Goal: Information Seeking & Learning: Compare options

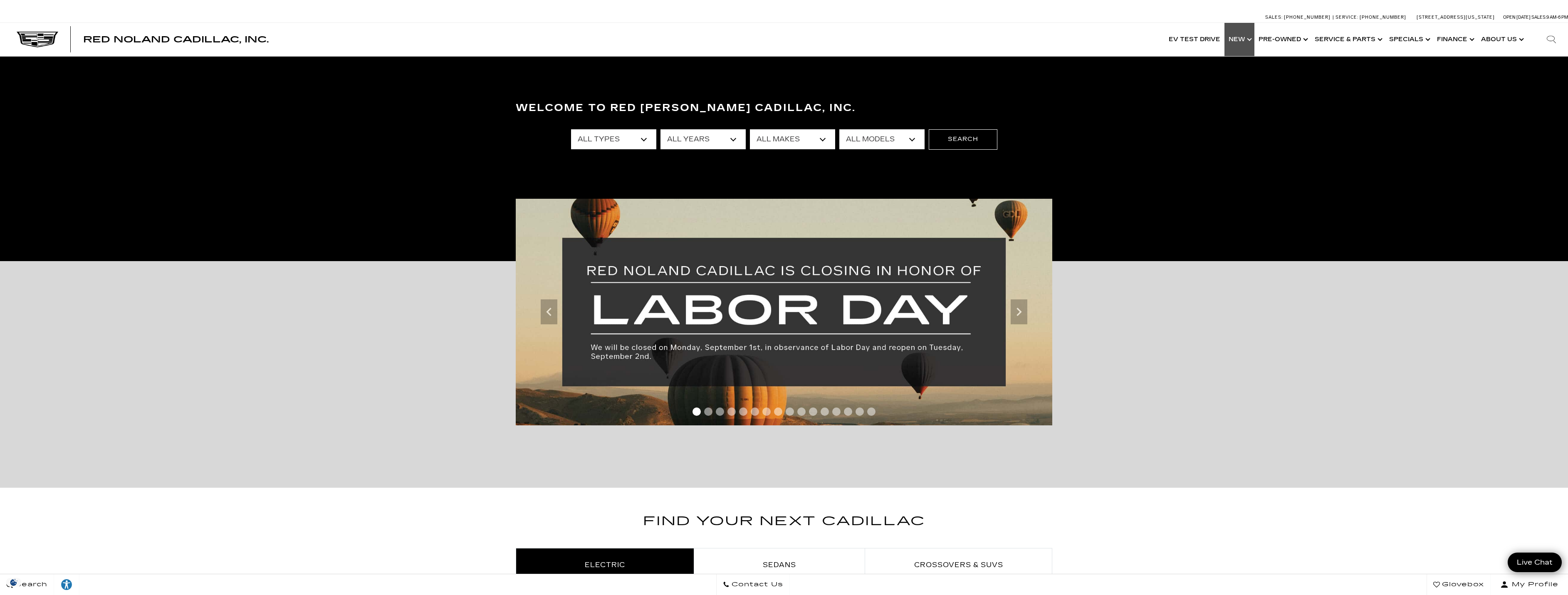
click at [1252, 37] on link "Show New" at bounding box center [1239, 39] width 30 height 33
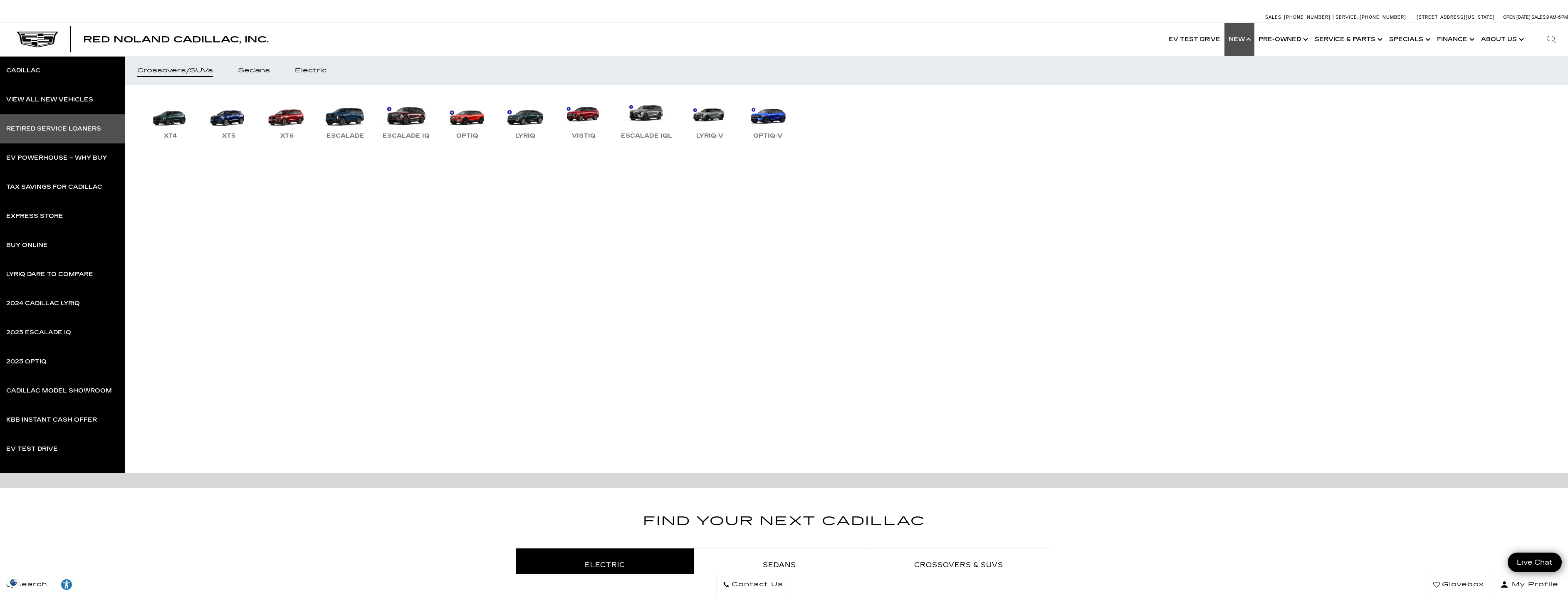
click at [70, 134] on link "Retired Service Loaners" at bounding box center [62, 129] width 125 height 29
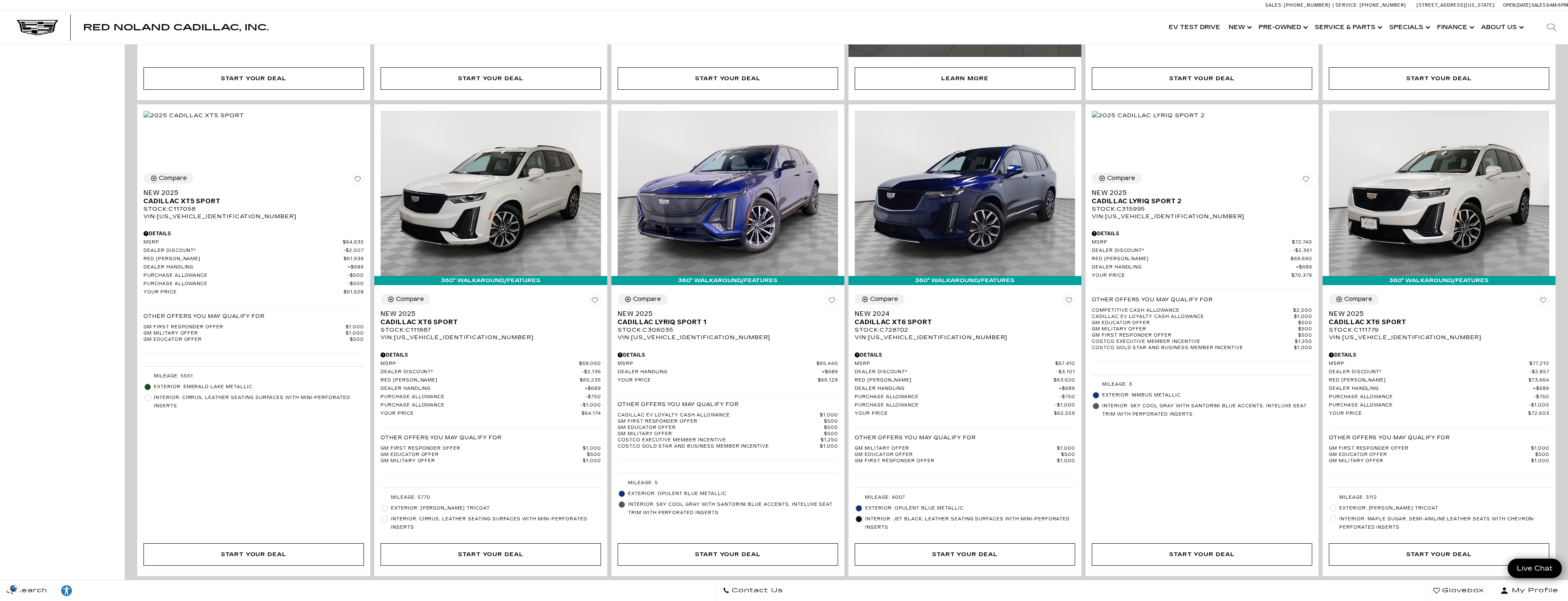
scroll to position [790, 0]
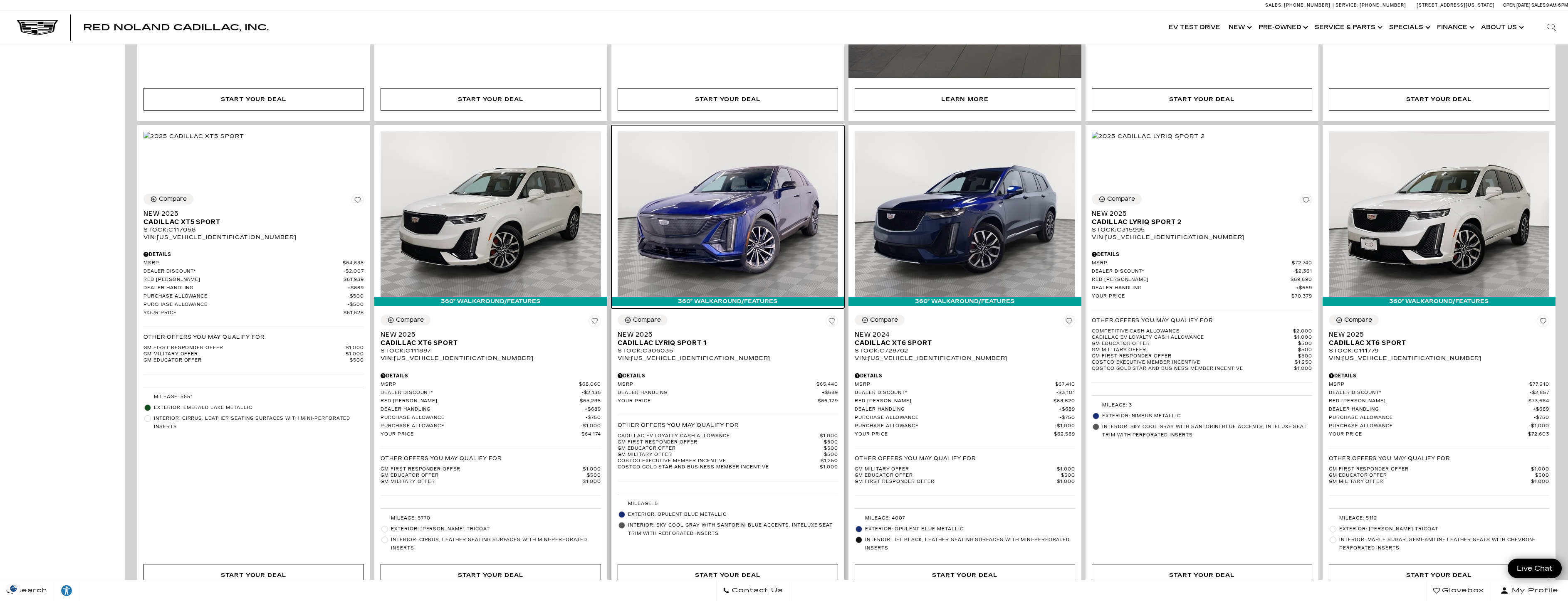
click at [735, 268] on img at bounding box center [728, 214] width 221 height 165
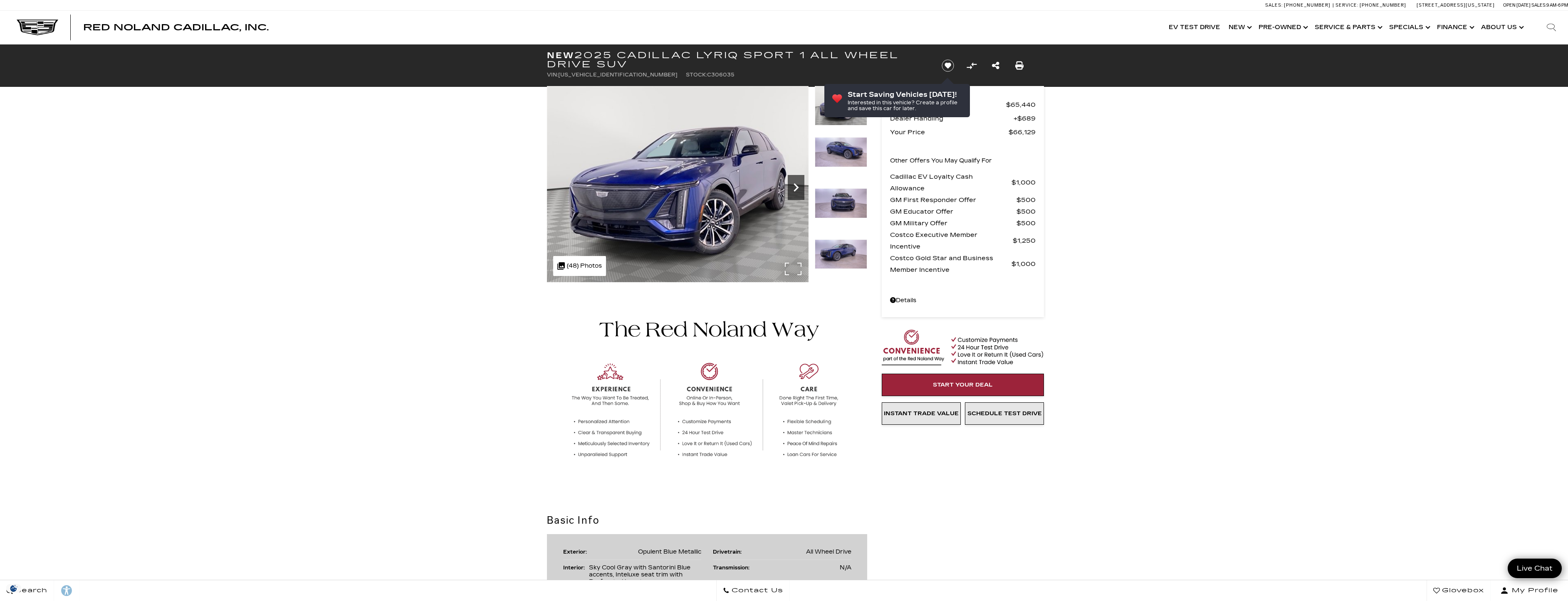
click at [795, 189] on icon "Next" at bounding box center [796, 187] width 16 height 16
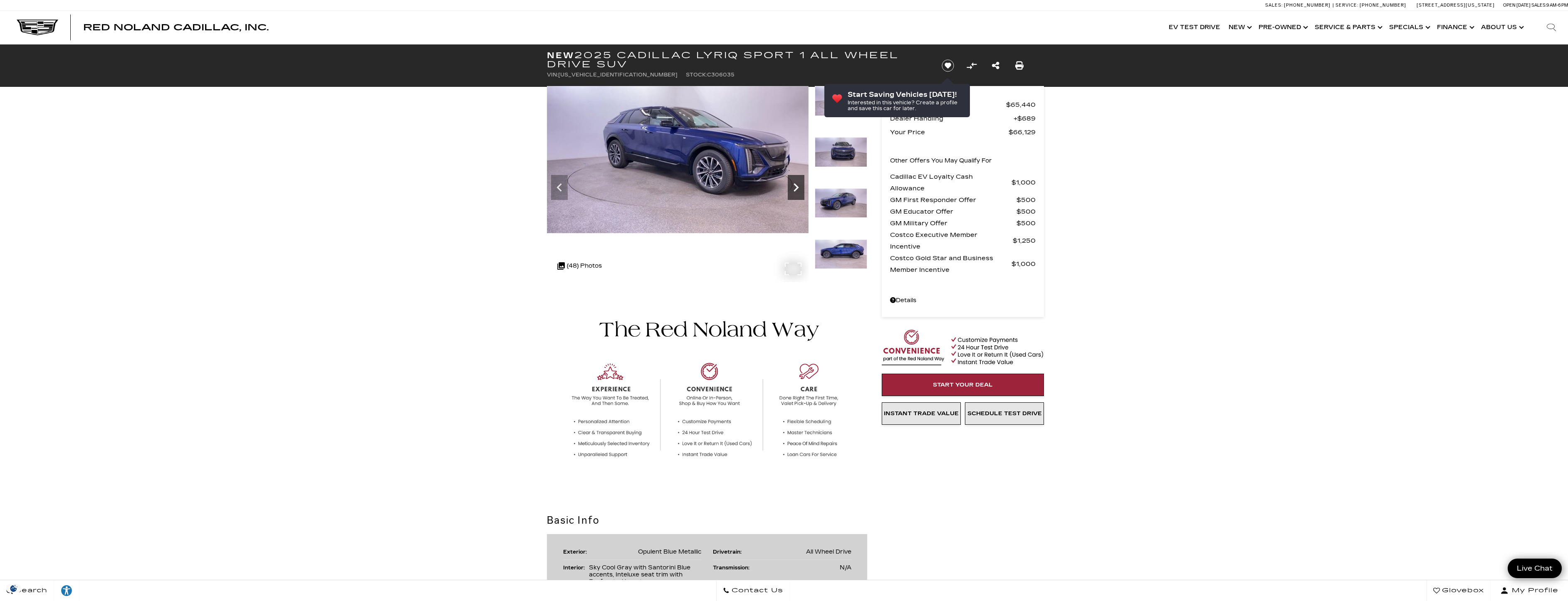
click at [795, 189] on icon "Next" at bounding box center [796, 187] width 16 height 16
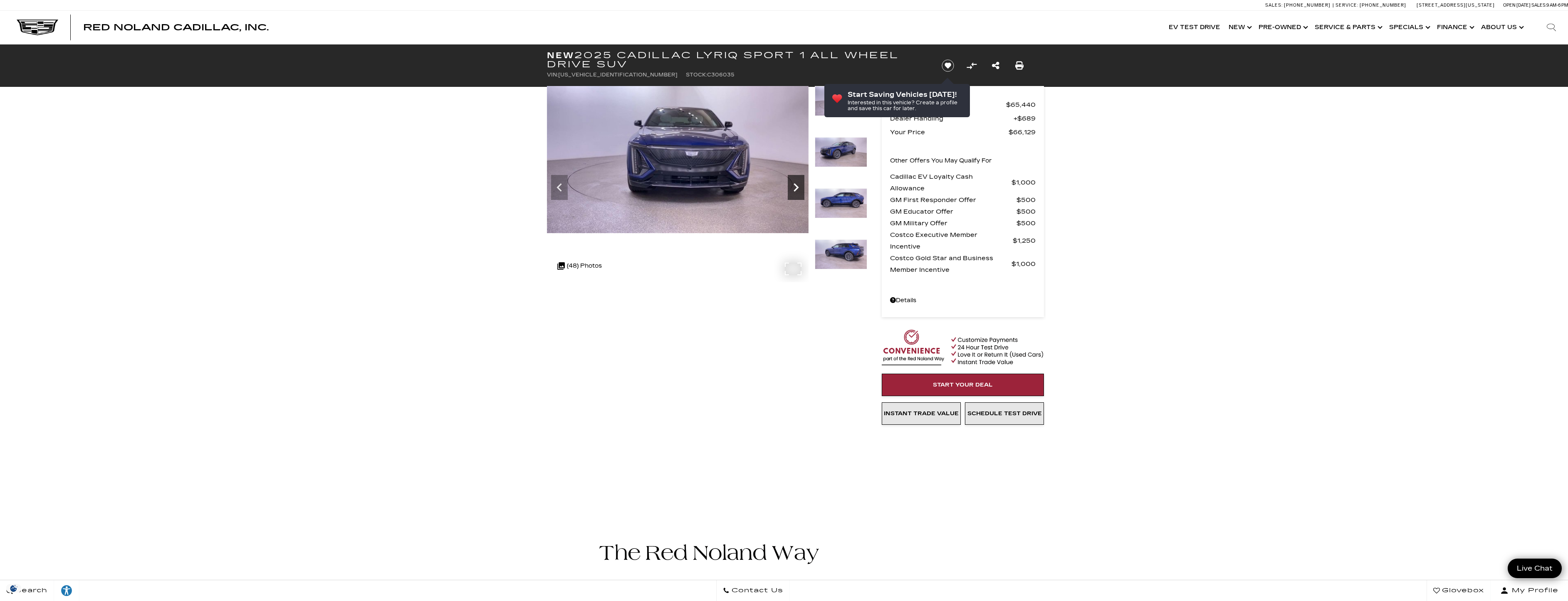
click at [795, 187] on icon "Next" at bounding box center [796, 187] width 16 height 16
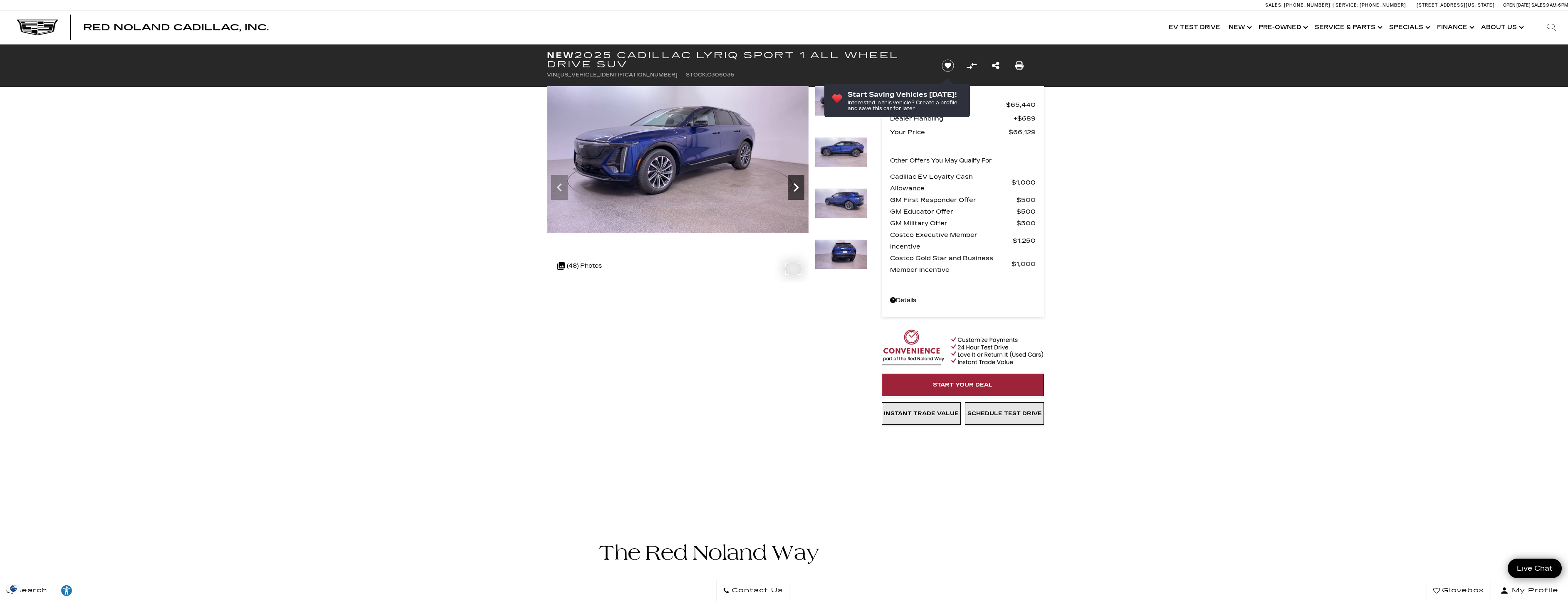
click at [795, 187] on icon "Next" at bounding box center [796, 187] width 16 height 16
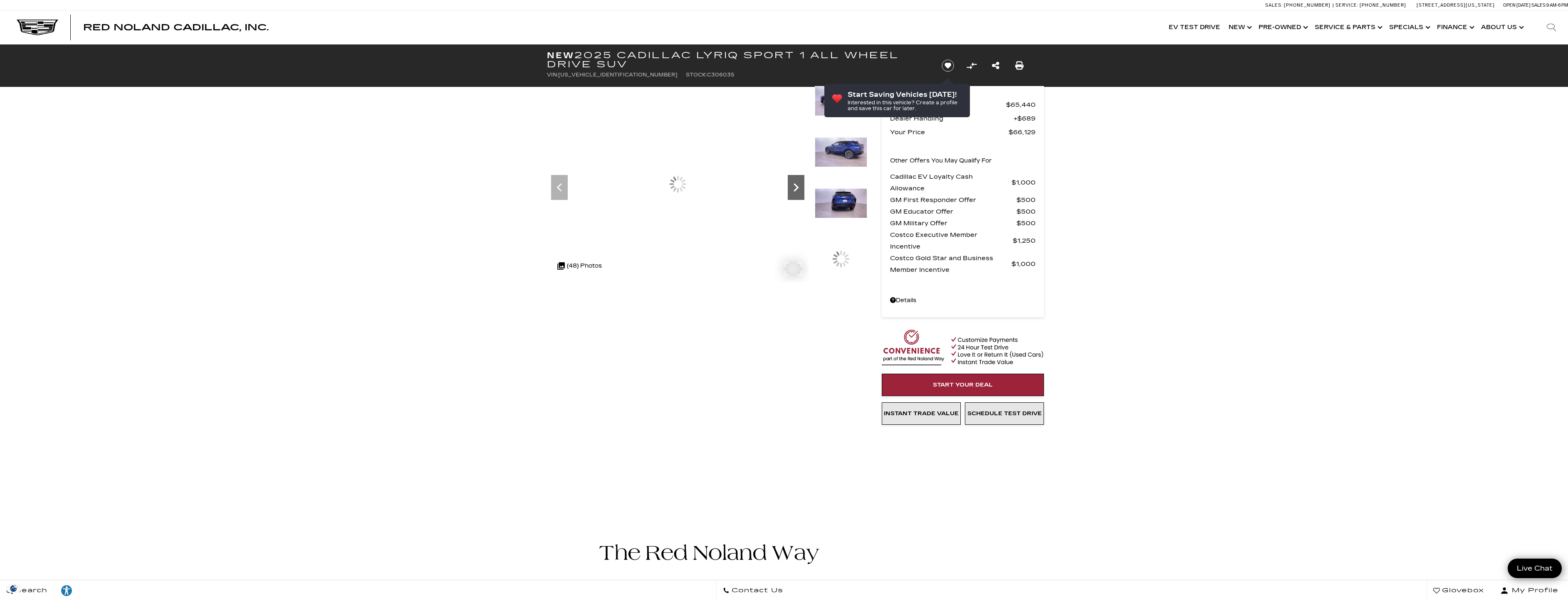
click at [795, 187] on icon "Next" at bounding box center [796, 187] width 16 height 16
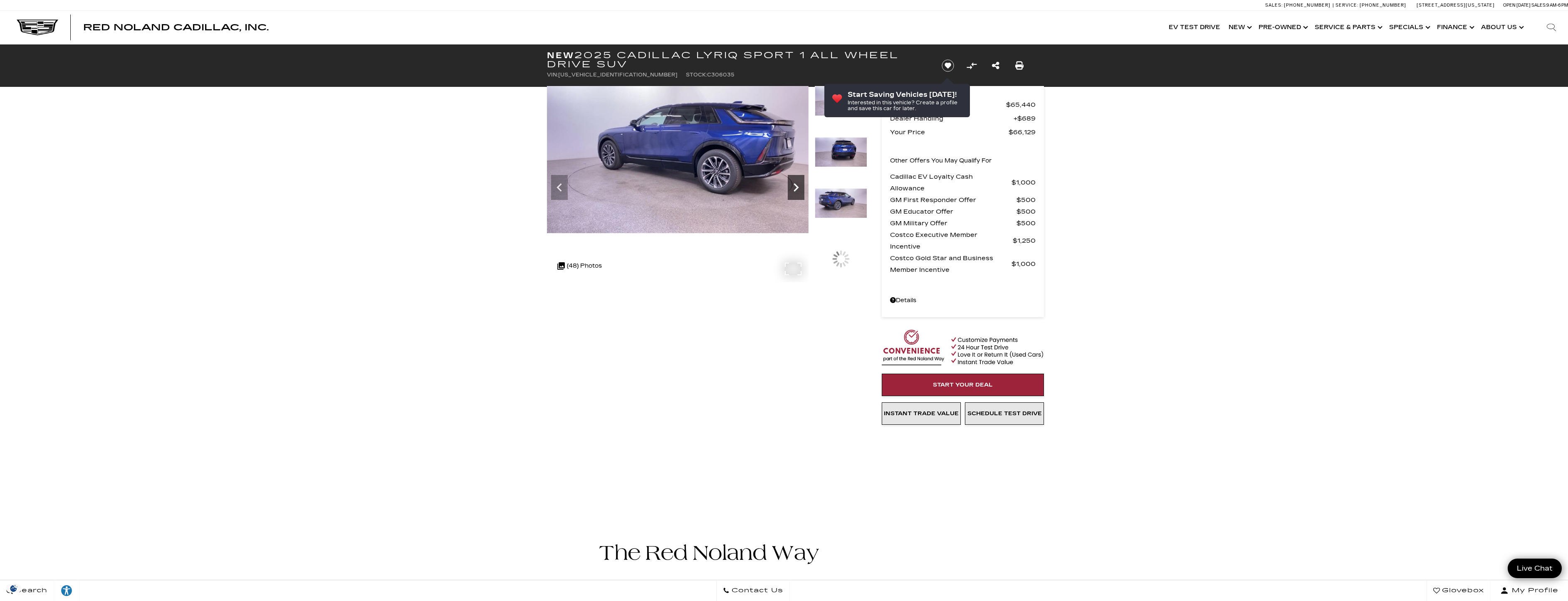
click at [795, 187] on icon "Next" at bounding box center [796, 187] width 16 height 16
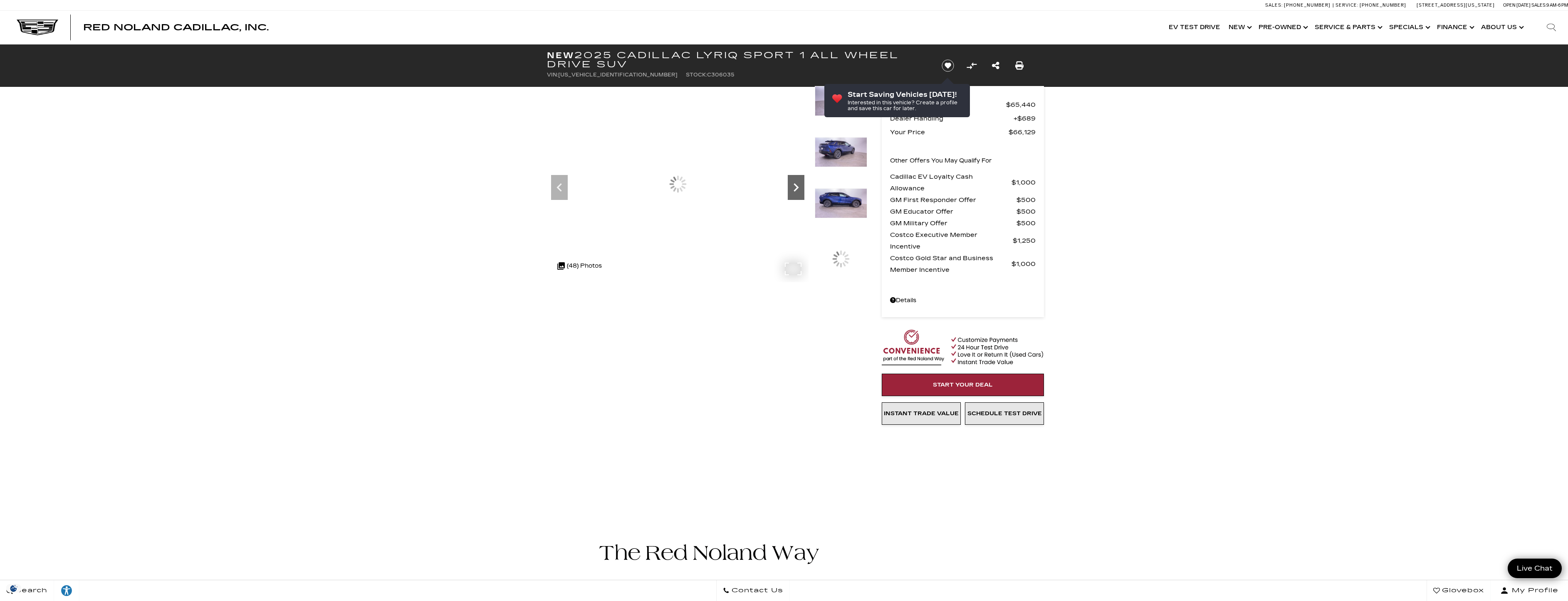
click at [795, 187] on icon "Next" at bounding box center [796, 187] width 16 height 16
click at [797, 188] on icon "Next" at bounding box center [796, 188] width 5 height 9
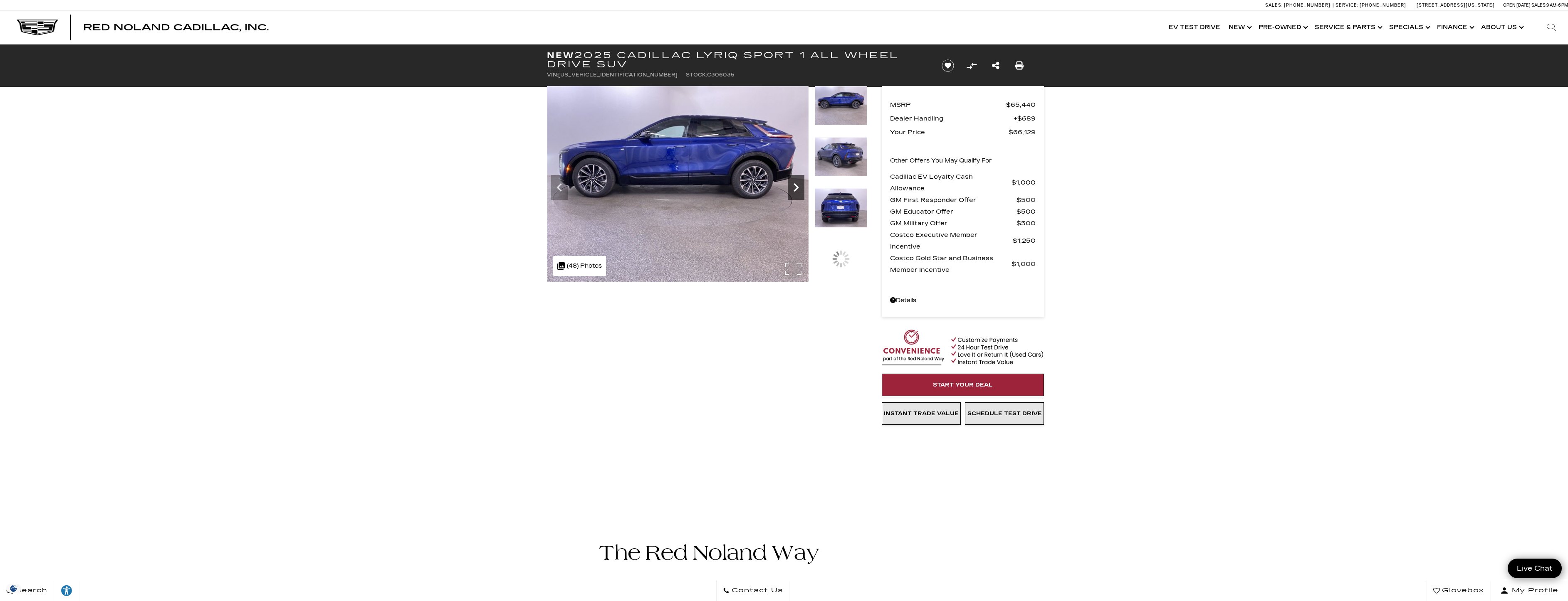
click at [797, 187] on icon "Next" at bounding box center [796, 188] width 5 height 9
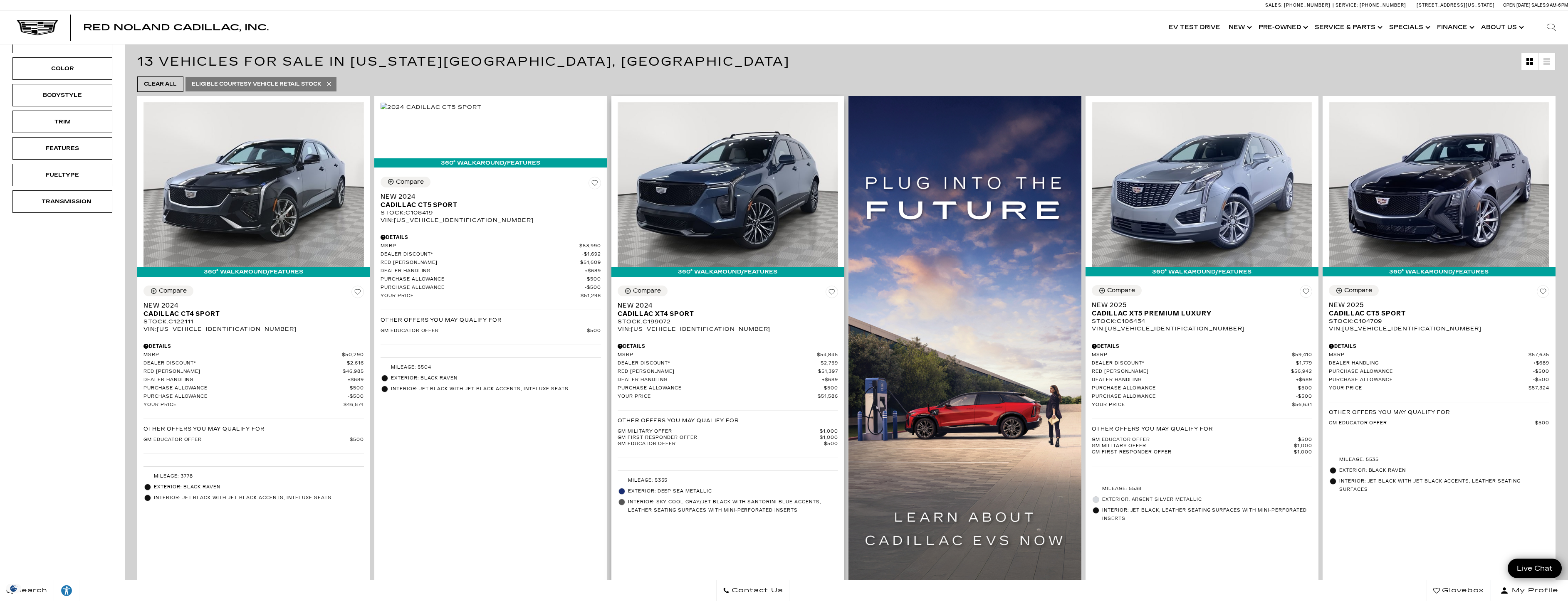
scroll to position [42, 0]
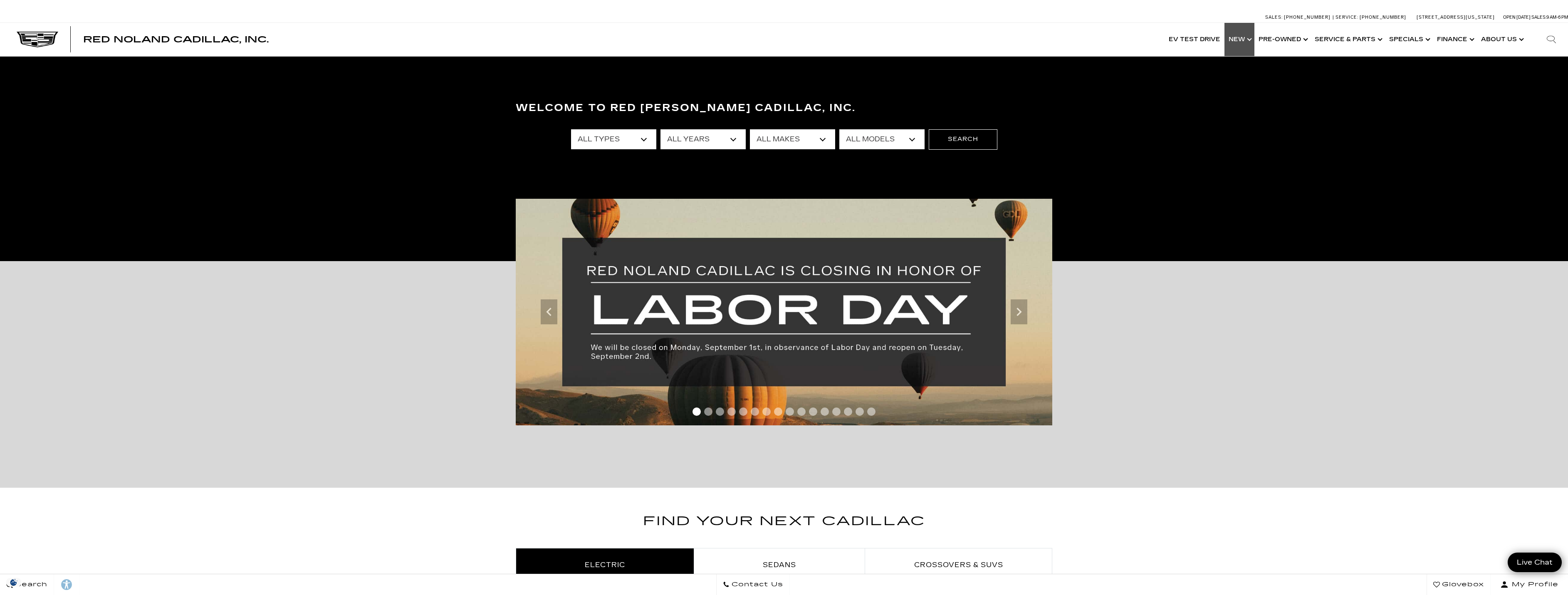
click at [1242, 38] on link "Show New" at bounding box center [1239, 39] width 30 height 33
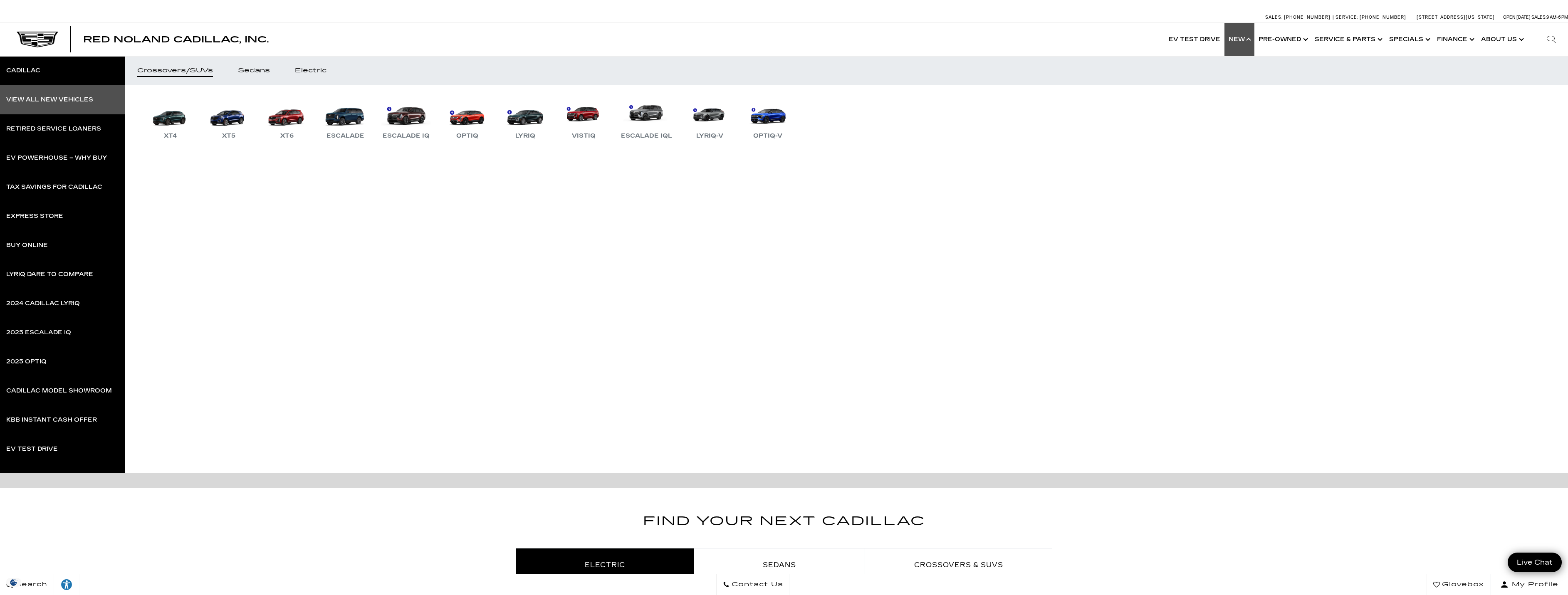
click at [71, 97] on div "View All New Vehicles" at bounding box center [49, 100] width 87 height 6
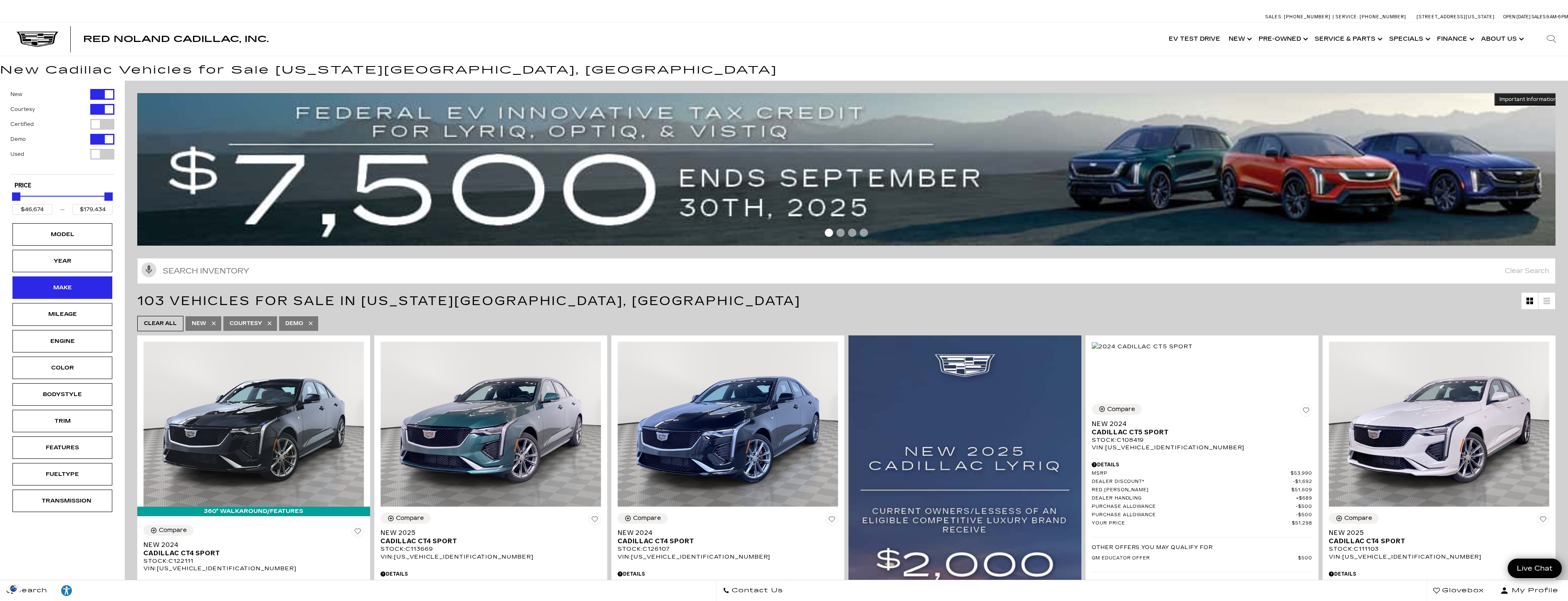
click at [70, 286] on div "Make" at bounding box center [62, 287] width 42 height 9
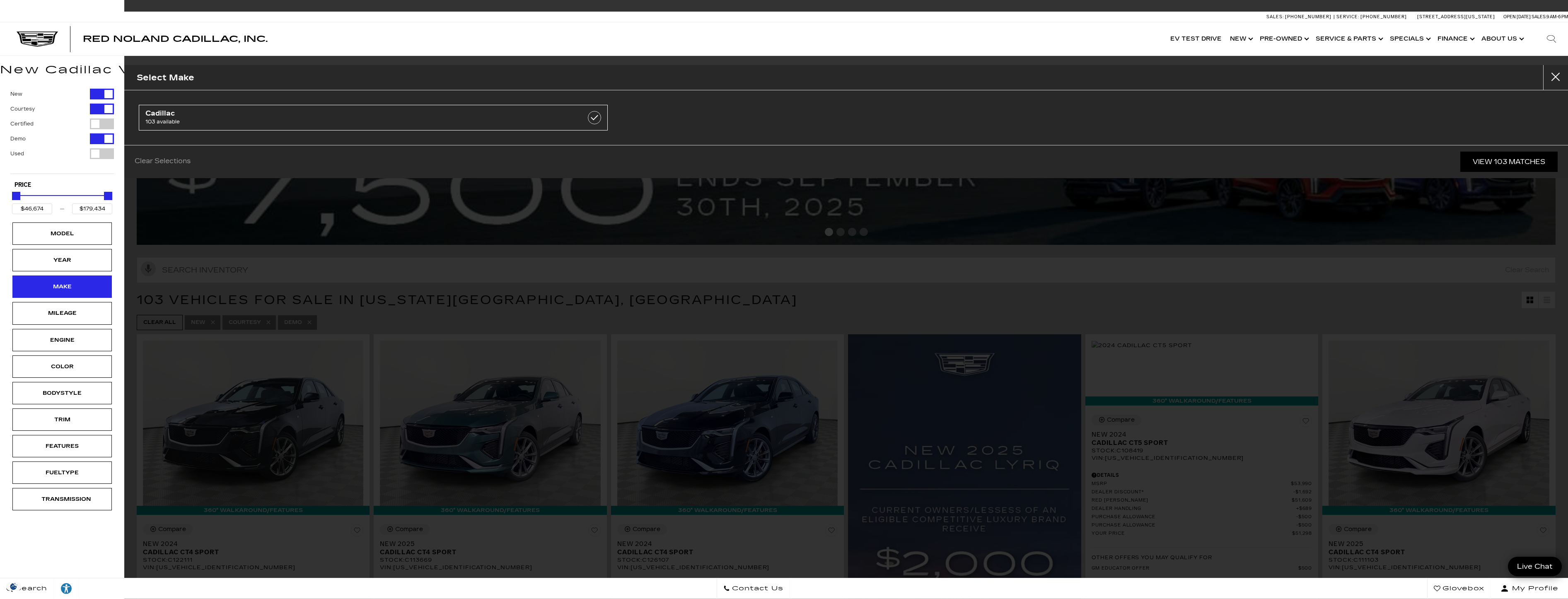
click at [69, 285] on div "Make" at bounding box center [62, 286] width 41 height 9
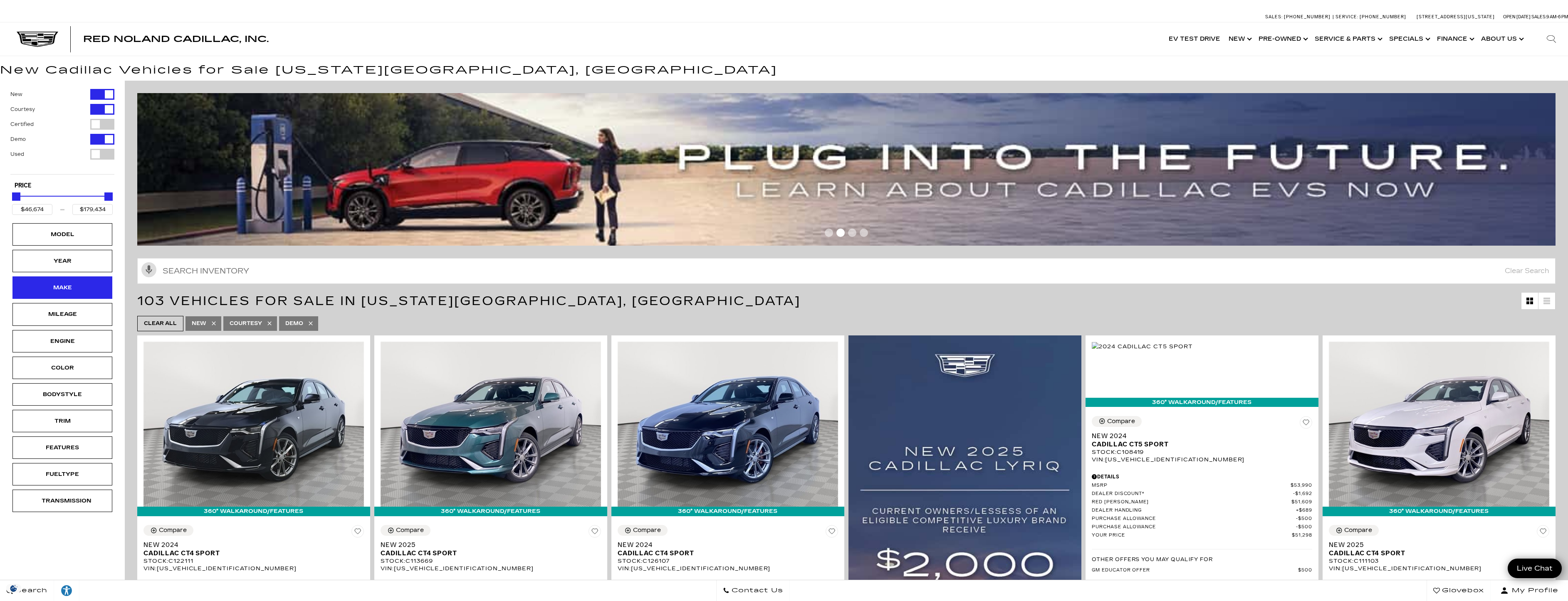
click at [70, 286] on div "Make" at bounding box center [62, 287] width 42 height 9
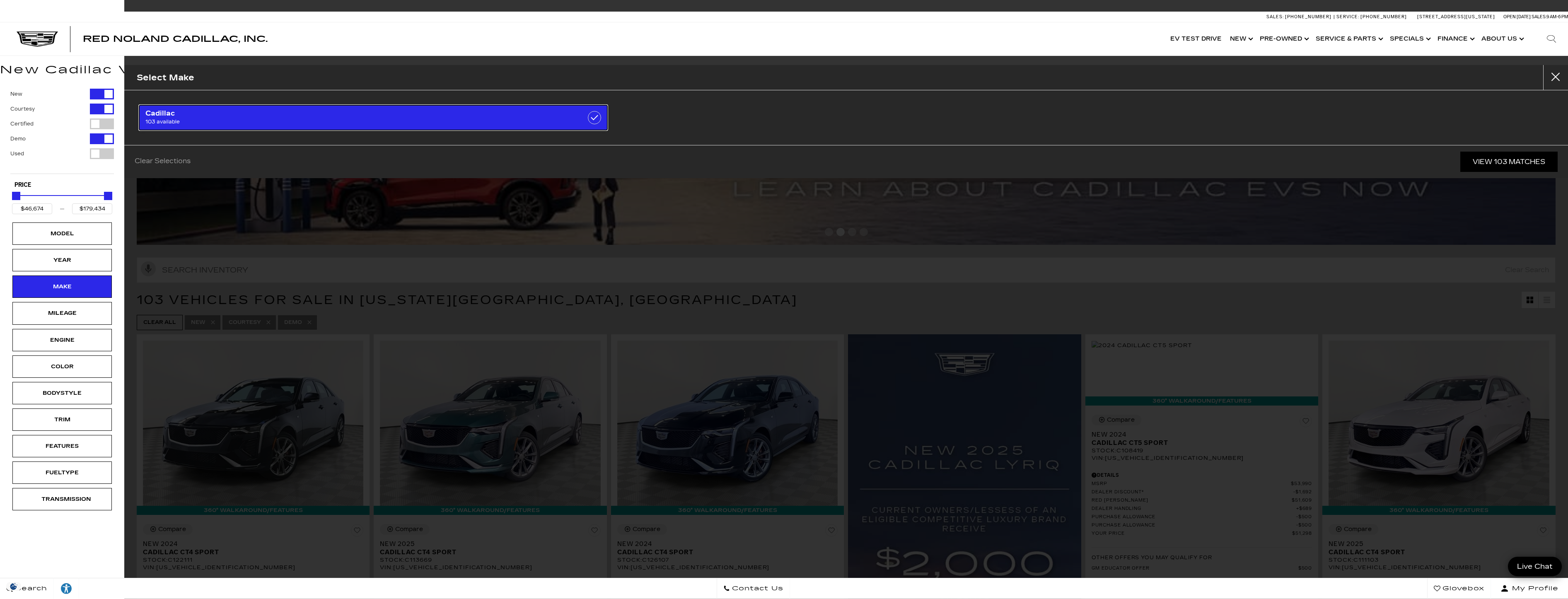
click at [284, 122] on span "103 available" at bounding box center [339, 122] width 387 height 9
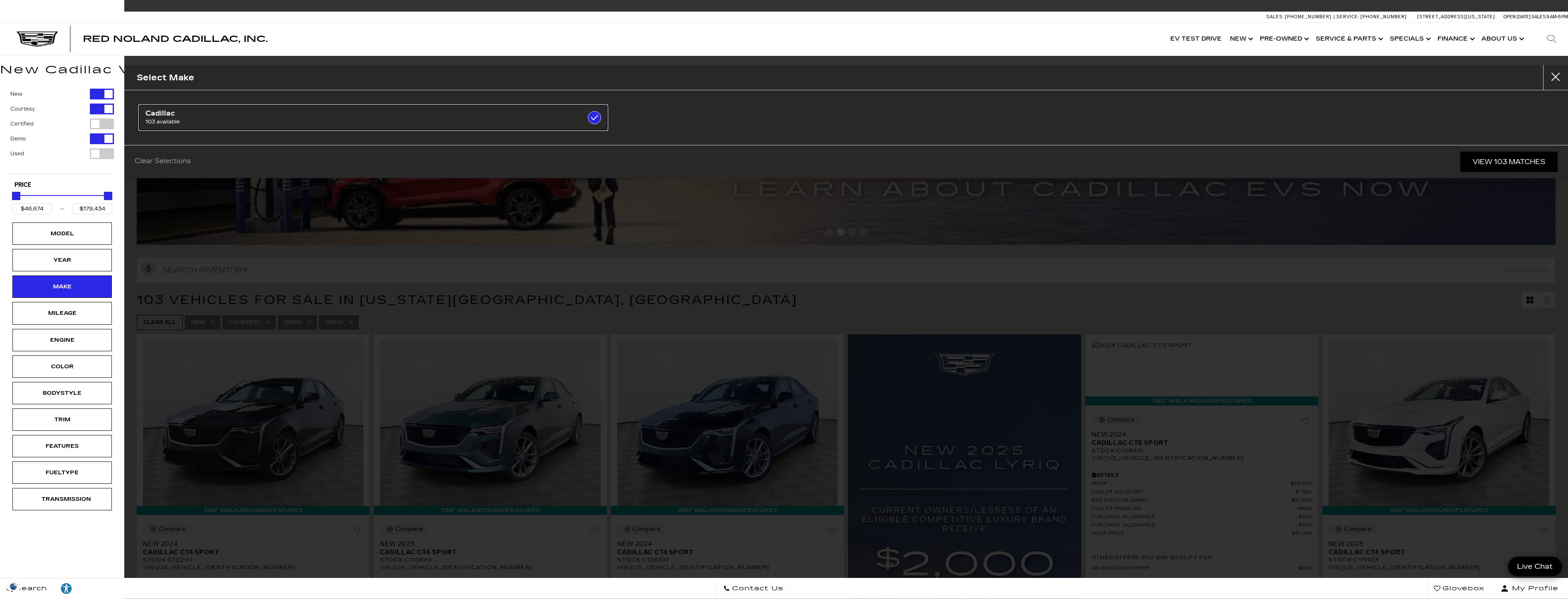
checkbox input "true"
click at [1530, 156] on link "View 103 Matches" at bounding box center [1509, 161] width 97 height 20
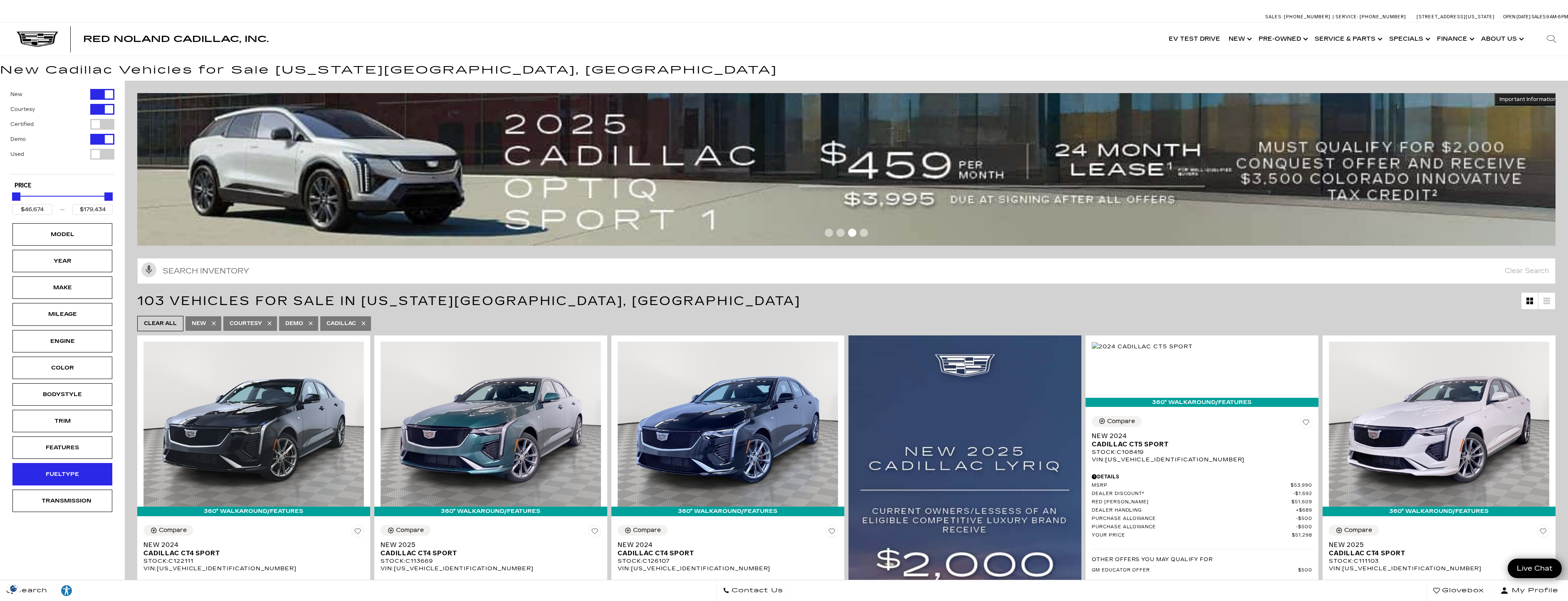
click at [63, 478] on div "Fueltype" at bounding box center [62, 474] width 42 height 9
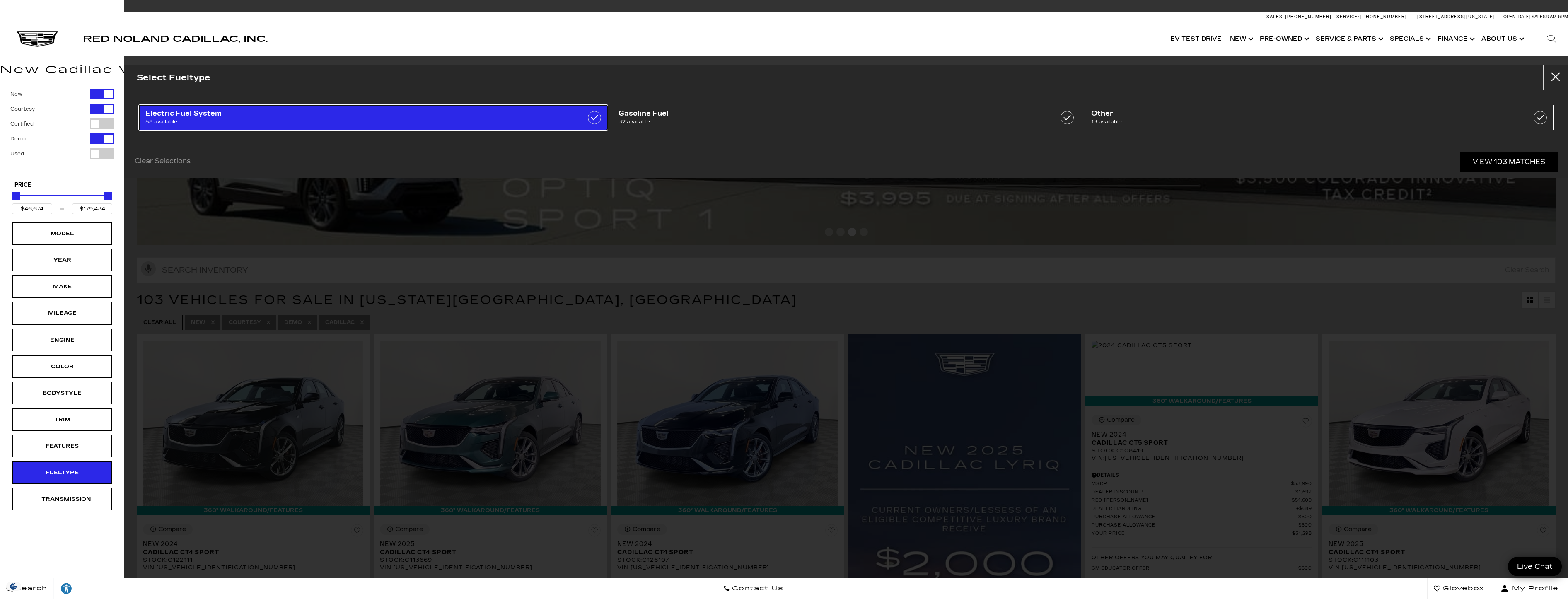
click at [293, 119] on span "58 available" at bounding box center [339, 122] width 387 height 9
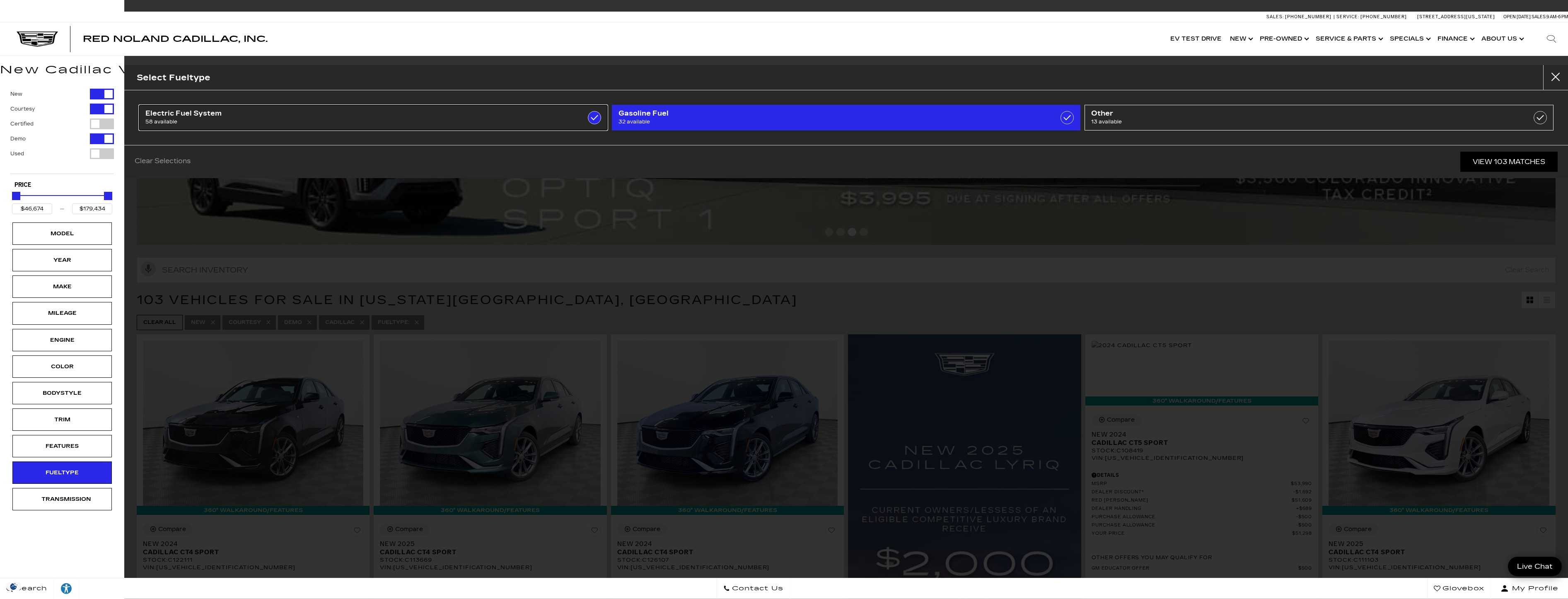
type input "$55,679"
type input "$153,054"
checkbox input "true"
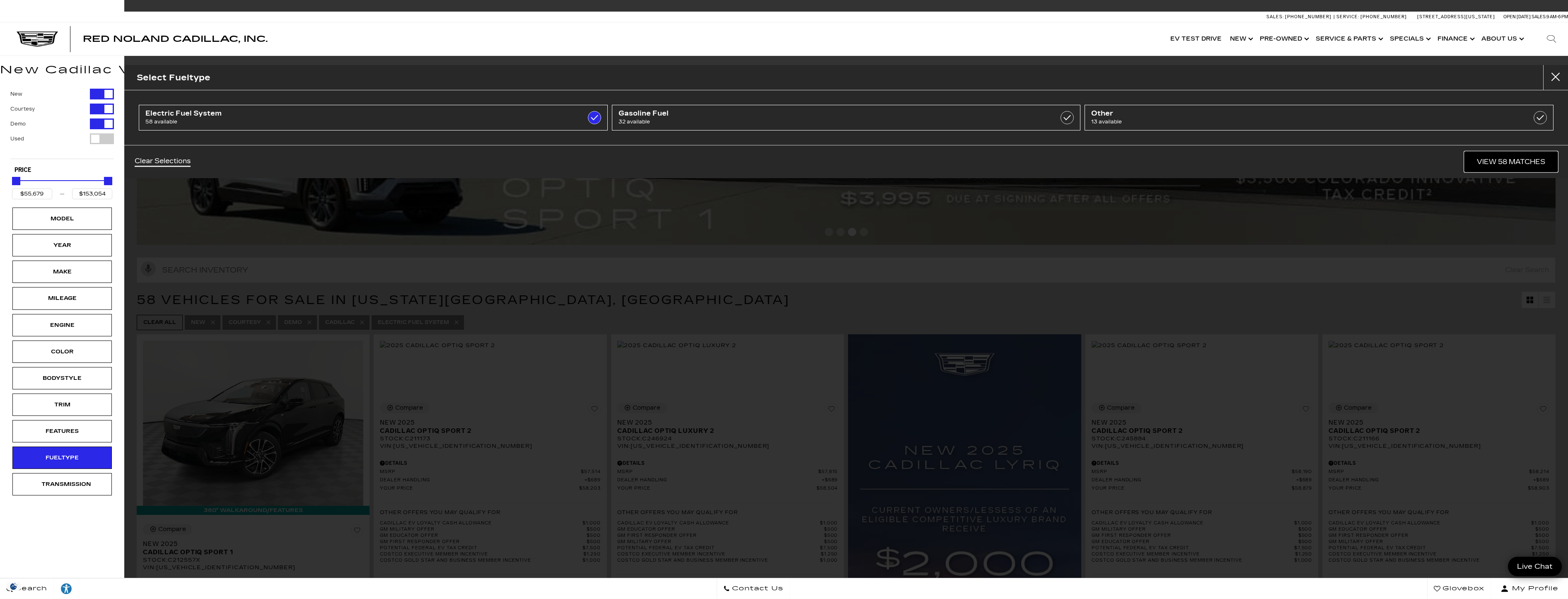
click at [1492, 161] on link "View 58 Matches" at bounding box center [1511, 161] width 93 height 20
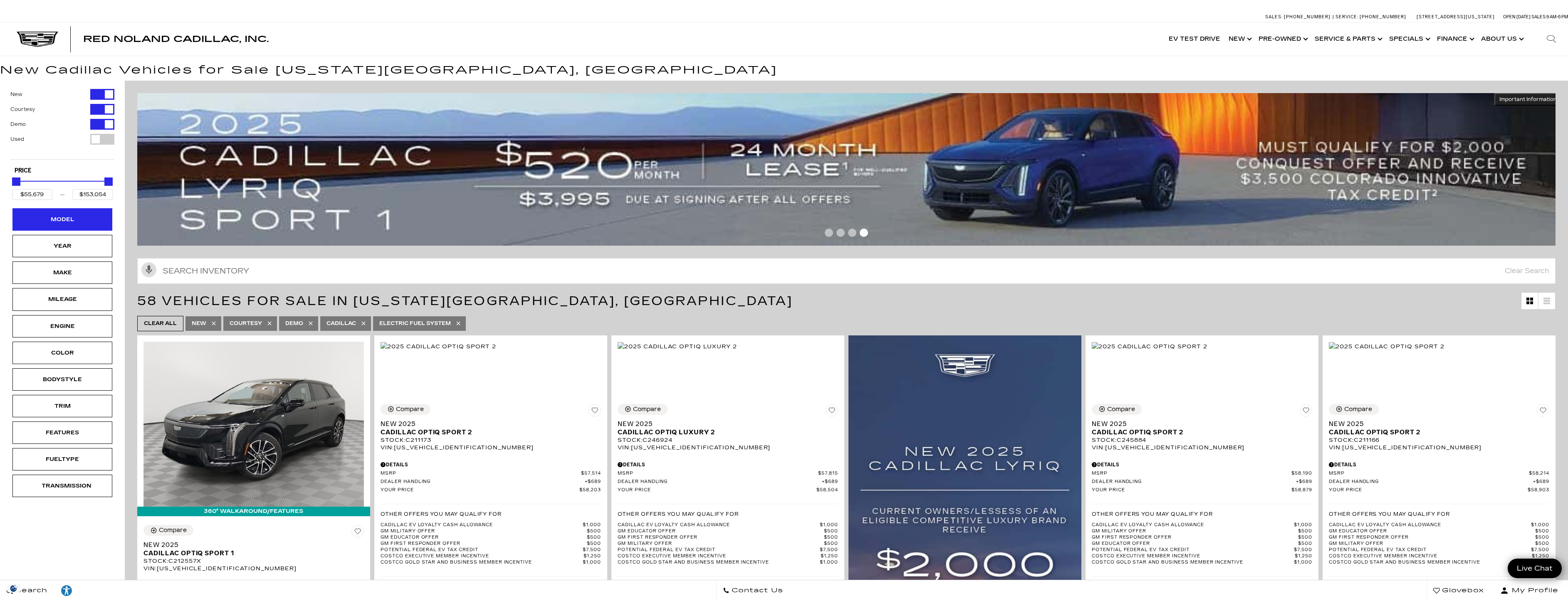
click at [81, 218] on div "Model" at bounding box center [62, 219] width 42 height 9
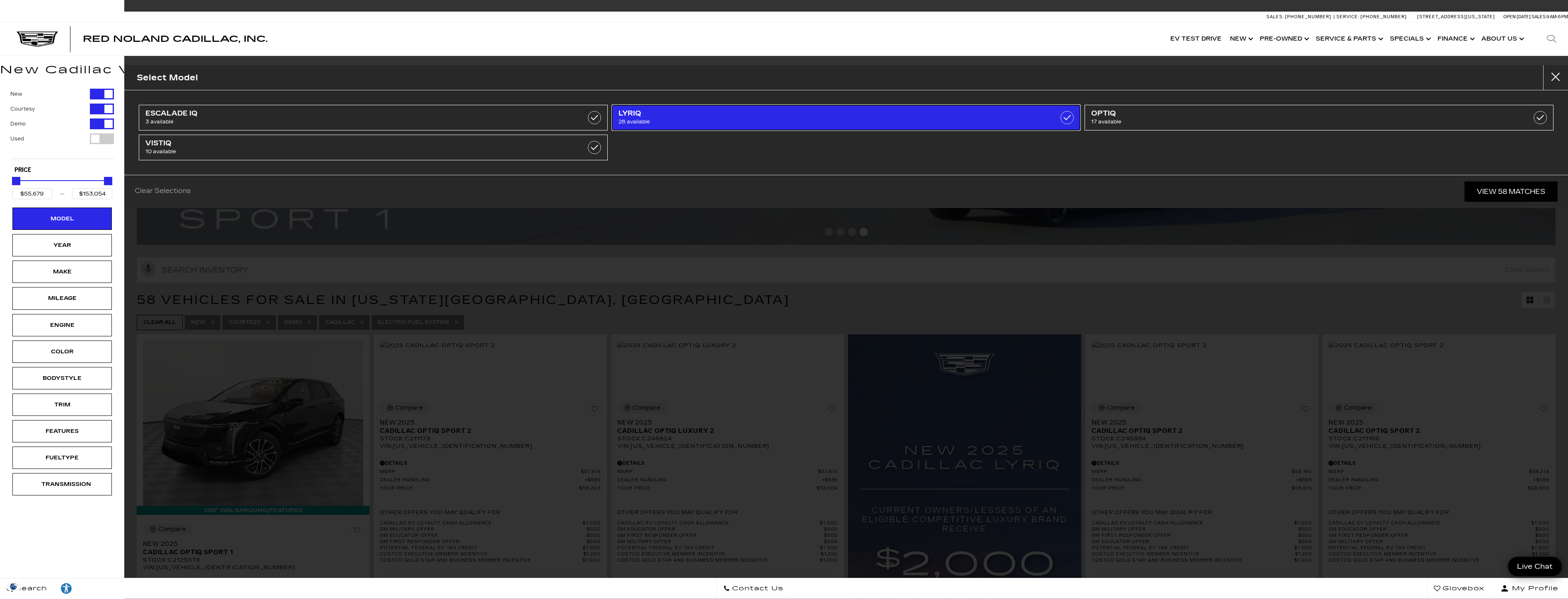
click at [657, 111] on span "LYRIQ" at bounding box center [812, 114] width 387 height 9
type input "$66,129"
type input "$88,509"
checkbox input "true"
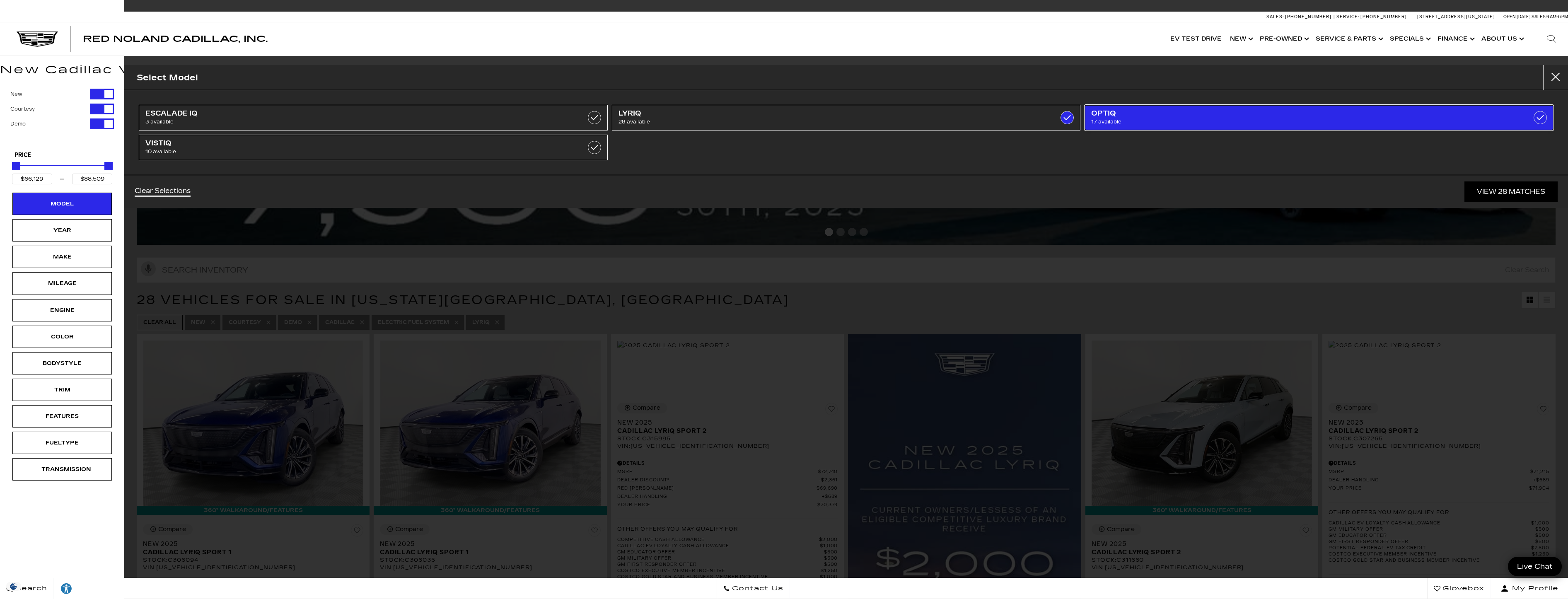
click at [1254, 124] on span "17 available" at bounding box center [1285, 122] width 387 height 9
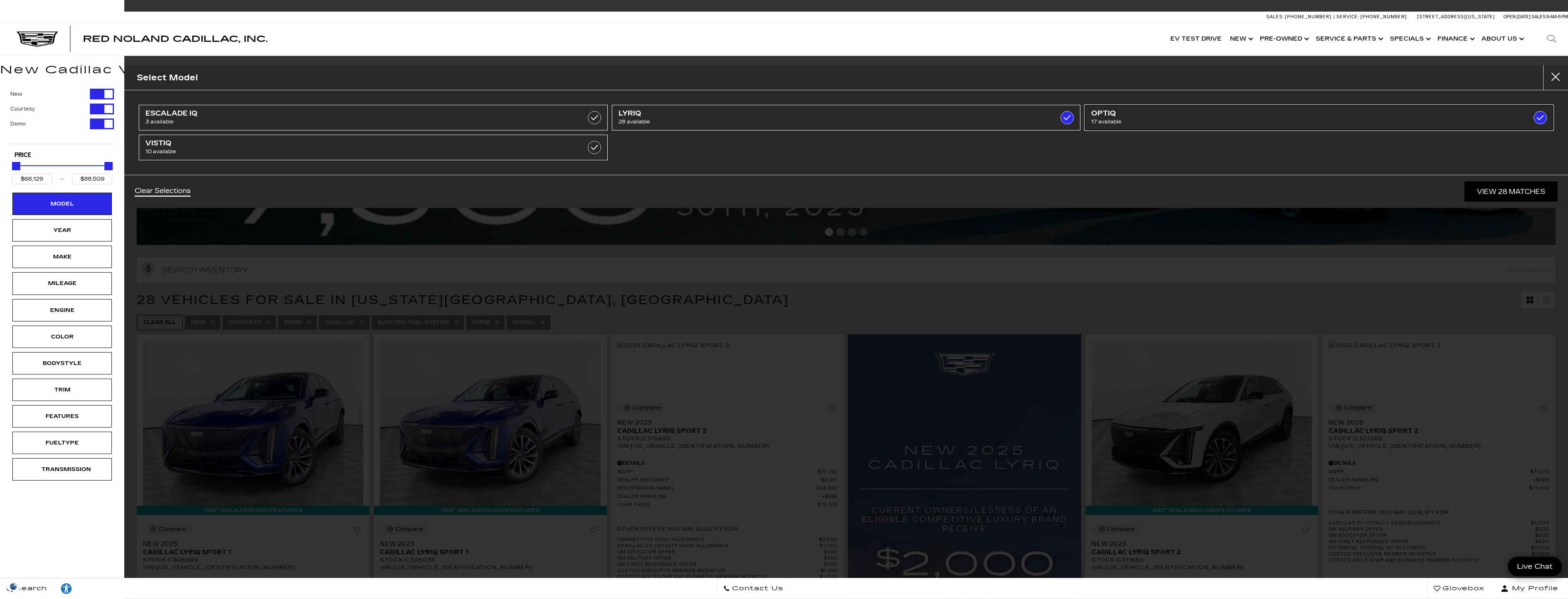
type input "$55,679"
checkbox input "true"
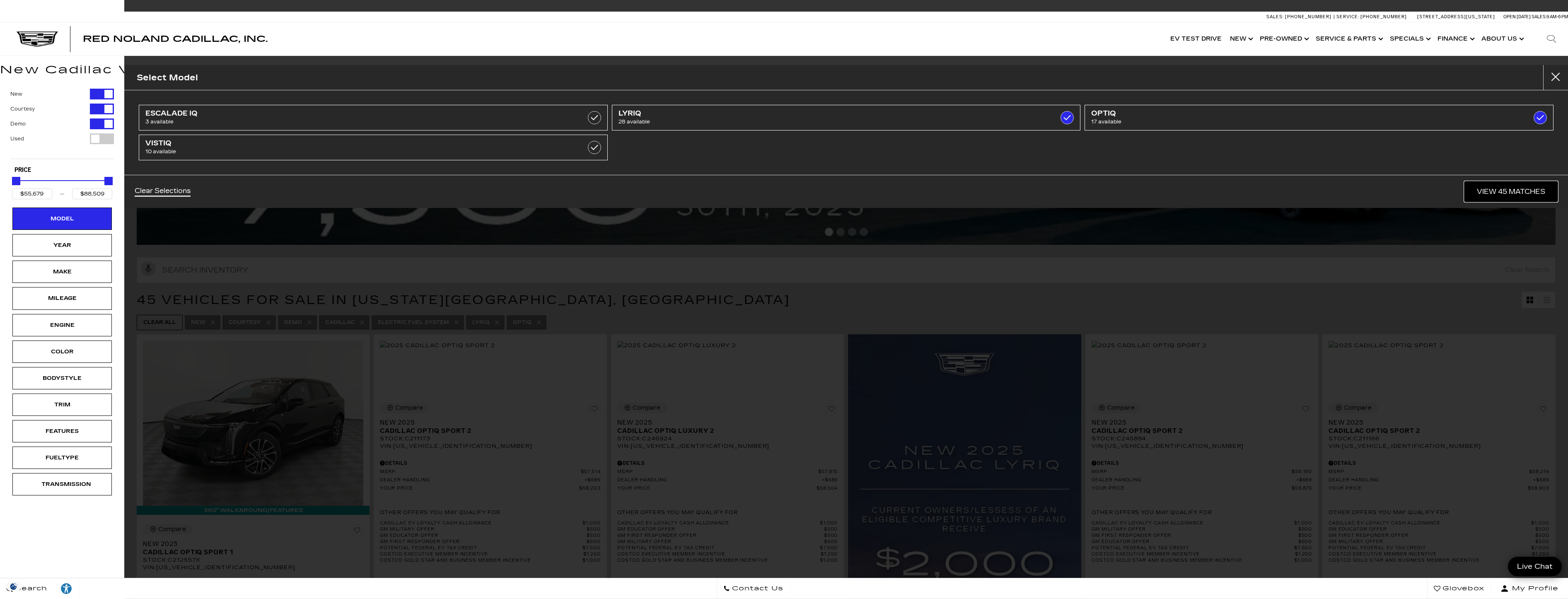
click at [1485, 189] on link "View 45 Matches" at bounding box center [1511, 191] width 93 height 20
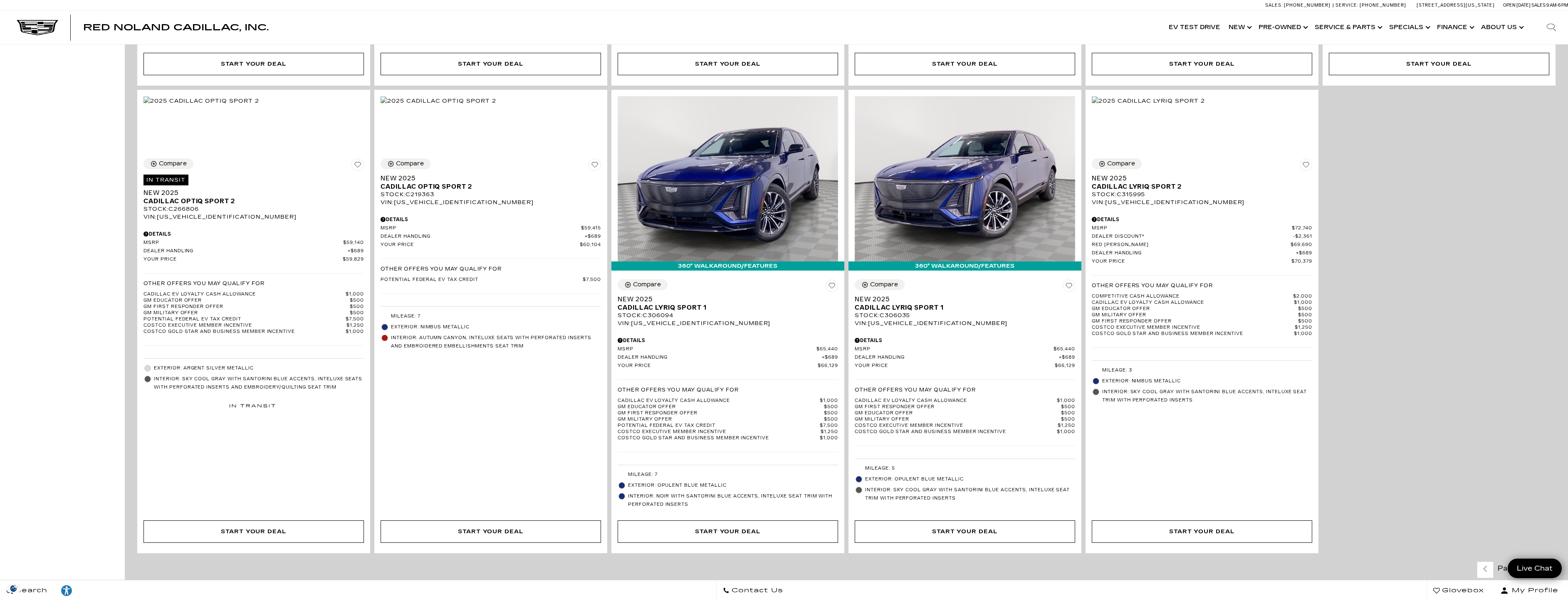
scroll to position [1787, 0]
